Goal: Task Accomplishment & Management: Use online tool/utility

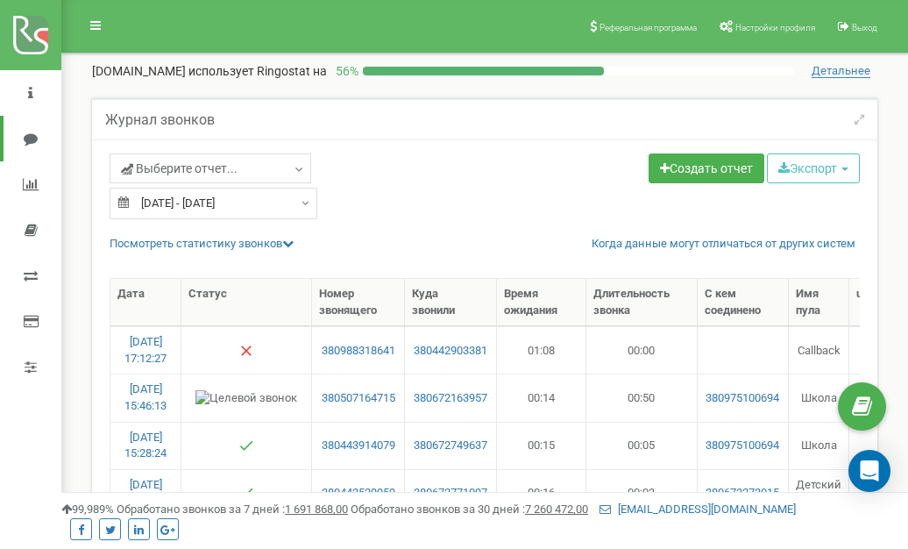
select select "50"
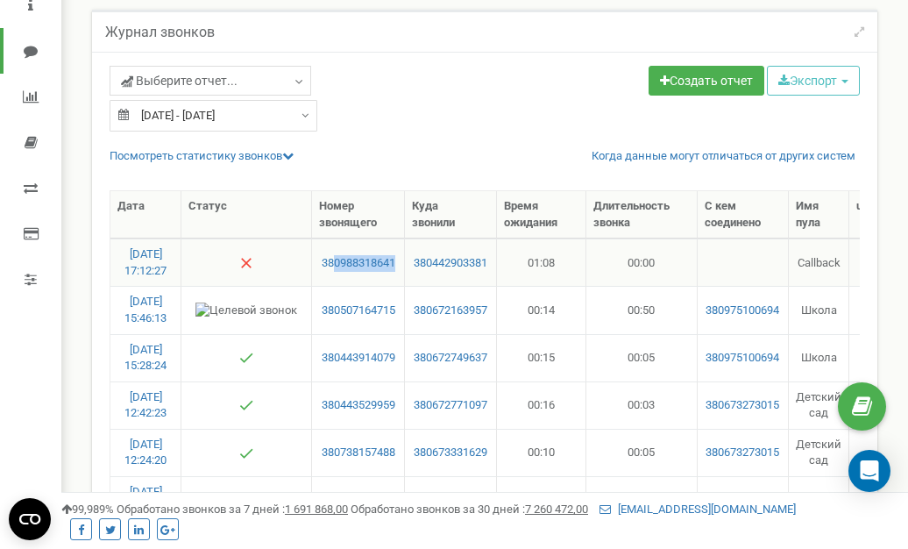
drag, startPoint x: 334, startPoint y: 249, endPoint x: 399, endPoint y: 251, distance: 64.9
click at [399, 251] on td "380988318641" at bounding box center [358, 262] width 93 height 47
copy link "0988318641"
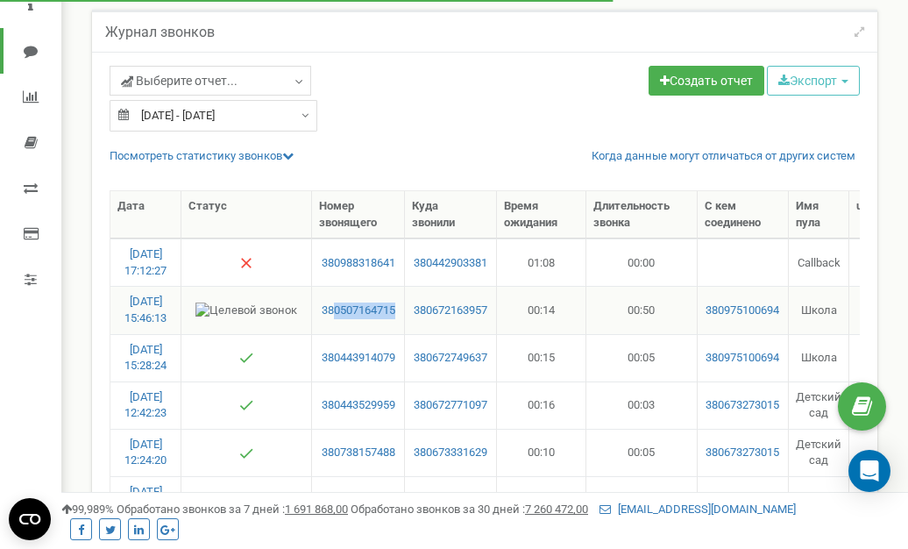
drag, startPoint x: 338, startPoint y: 291, endPoint x: 395, endPoint y: 289, distance: 57.9
click at [395, 289] on td "380507164715" at bounding box center [358, 309] width 93 height 47
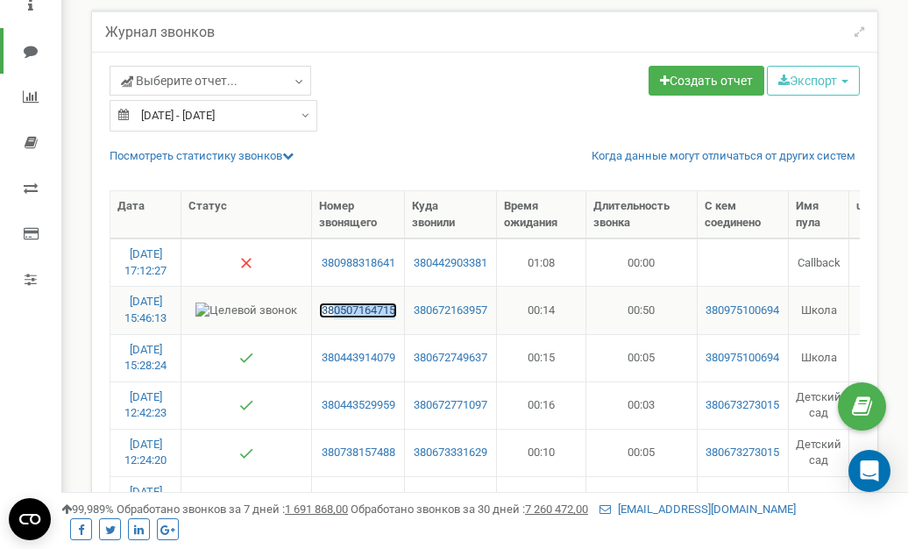
copy link "0507164715"
drag, startPoint x: 339, startPoint y: 339, endPoint x: 374, endPoint y: 340, distance: 35.1
click at [374, 340] on td "380443914079" at bounding box center [358, 357] width 93 height 47
drag, startPoint x: 335, startPoint y: 340, endPoint x: 396, endPoint y: 342, distance: 61.4
click at [396, 342] on td "380443914079" at bounding box center [358, 357] width 93 height 47
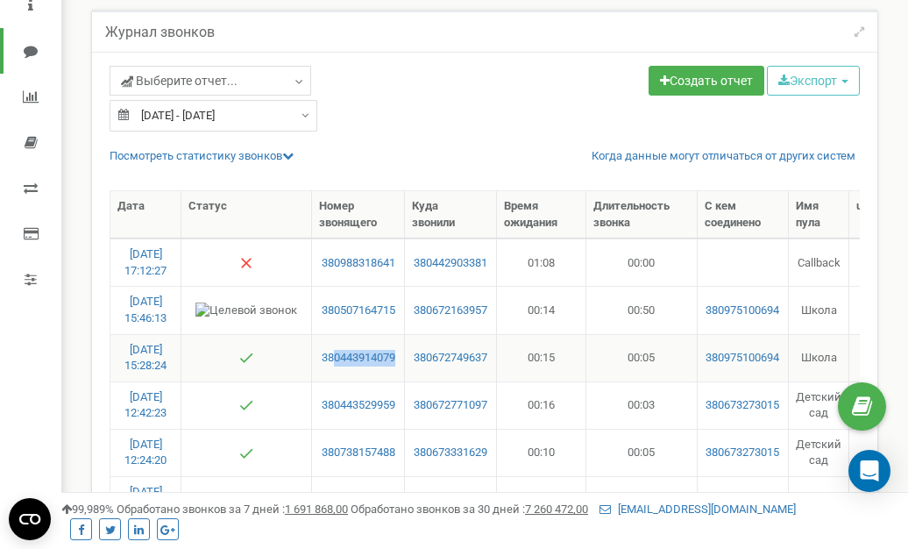
copy link "0443914079"
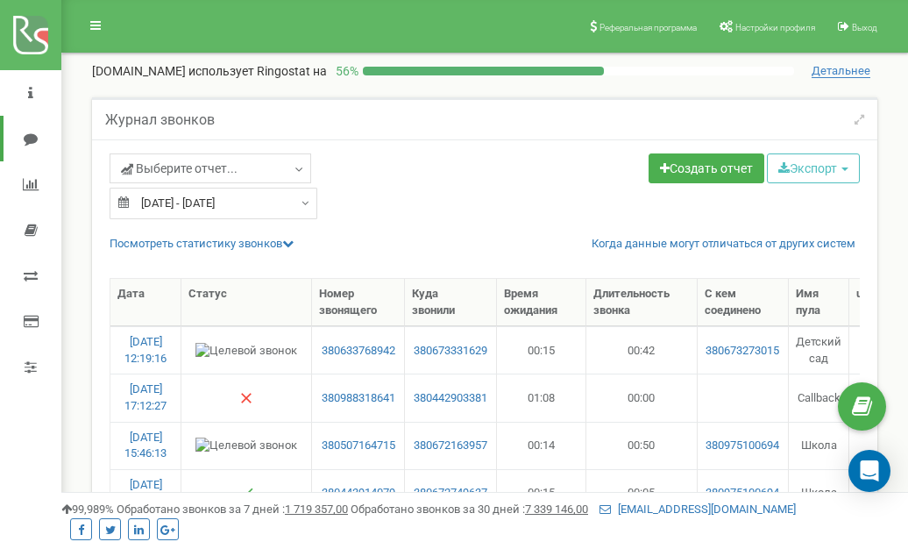
select select "50"
